Goal: Information Seeking & Learning: Learn about a topic

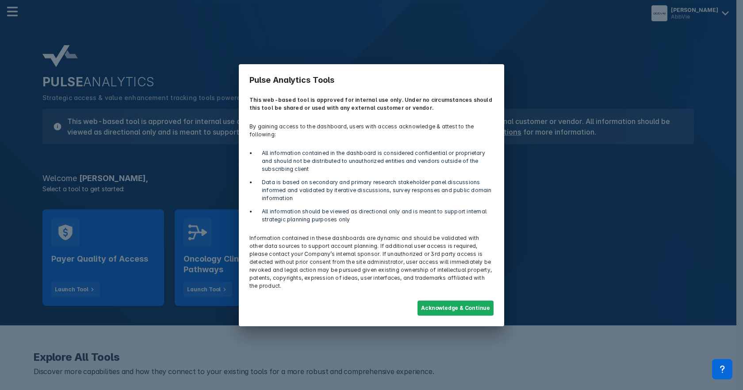
drag, startPoint x: 452, startPoint y: 298, endPoint x: 436, endPoint y: 295, distance: 16.7
click at [452, 300] on button "Acknowledge & Continue" at bounding box center [456, 307] width 76 height 15
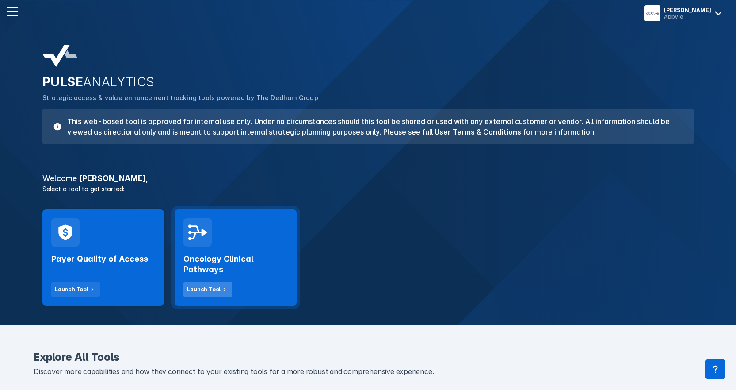
click at [208, 286] on div "Launch Tool" at bounding box center [204, 289] width 34 height 8
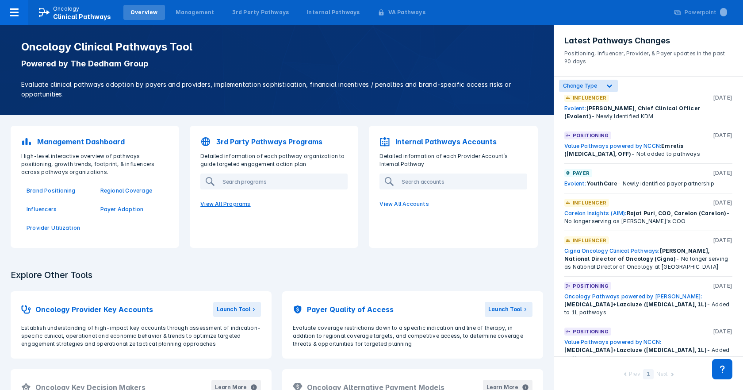
click at [231, 205] on p "View All Programs" at bounding box center [274, 204] width 158 height 19
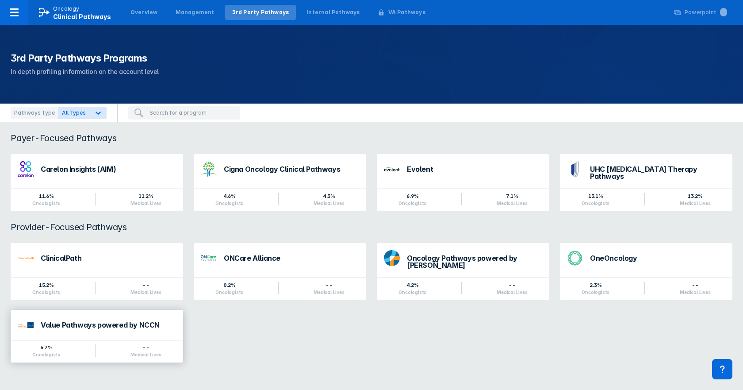
click at [113, 324] on div "Value Pathways powered by NCCN" at bounding box center [108, 324] width 135 height 7
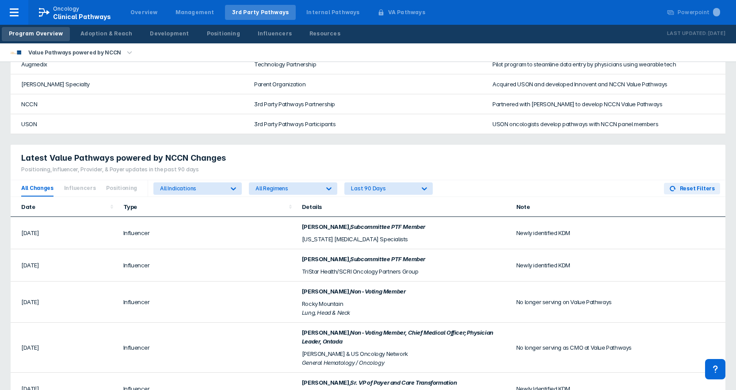
scroll to position [41, 0]
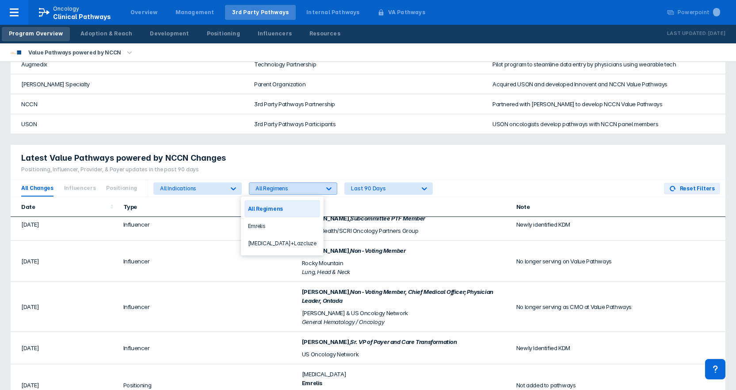
click at [325, 187] on icon at bounding box center [329, 188] width 9 height 9
click at [266, 226] on div "Emrelis" at bounding box center [283, 225] width 76 height 17
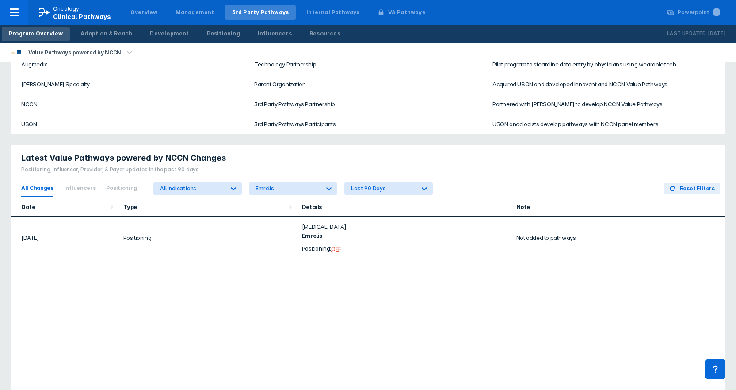
scroll to position [0, 0]
click at [201, 188] on div "All Indications" at bounding box center [192, 188] width 64 height 7
click at [201, 189] on div "All Indications" at bounding box center [192, 188] width 64 height 7
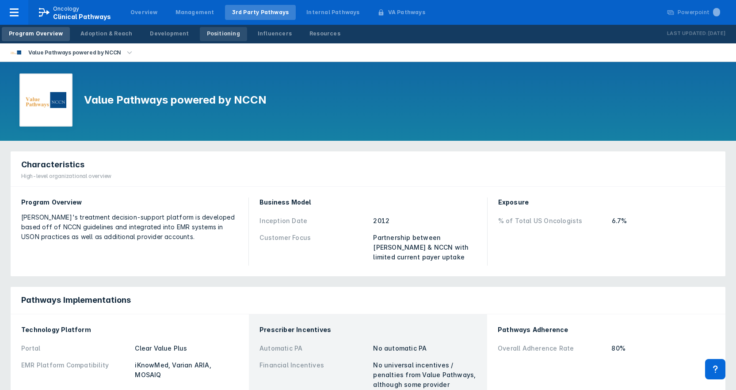
click at [212, 34] on div "Positioning" at bounding box center [223, 34] width 33 height 8
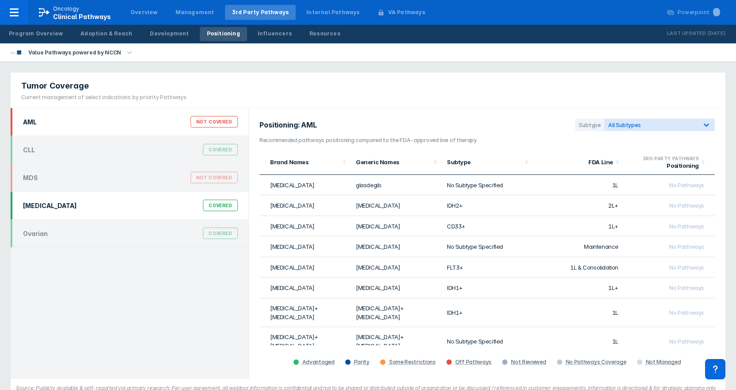
click at [34, 207] on div "NSCLC" at bounding box center [50, 206] width 54 height 8
